Goal: Task Accomplishment & Management: Manage account settings

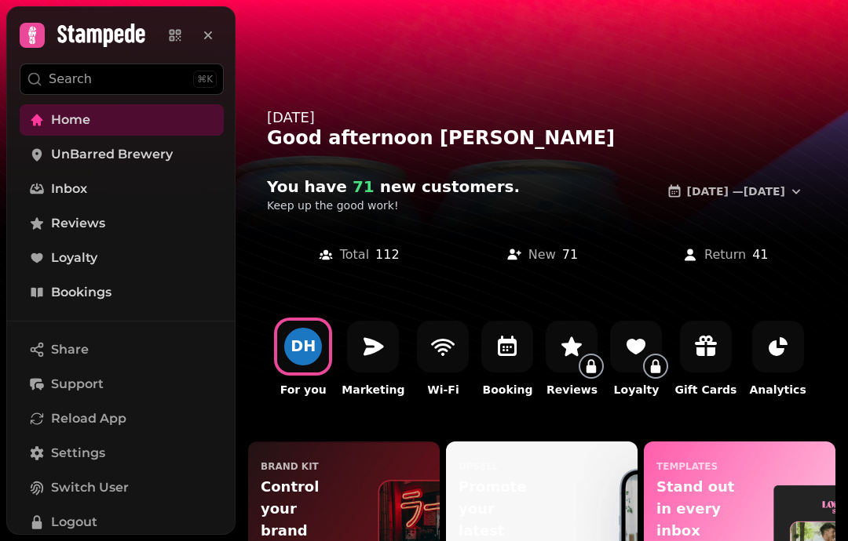
click at [89, 295] on span "Bookings" at bounding box center [81, 292] width 60 height 19
